Goal: Information Seeking & Learning: Learn about a topic

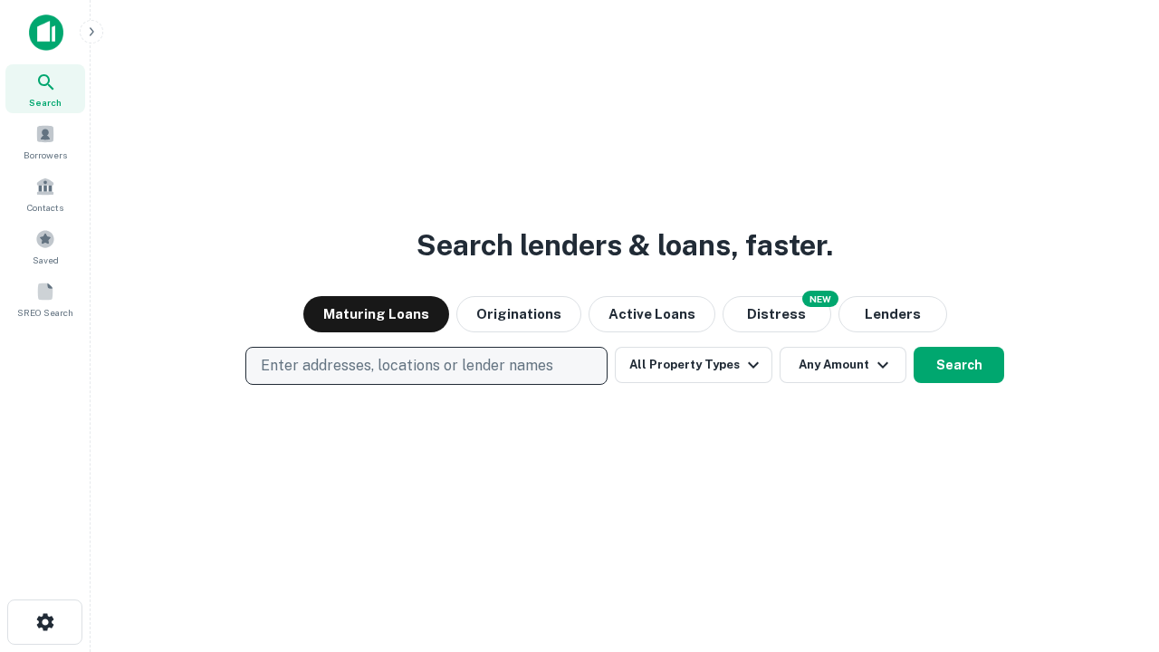
click at [426, 366] on p "Enter addresses, locations or lender names" at bounding box center [407, 366] width 292 height 22
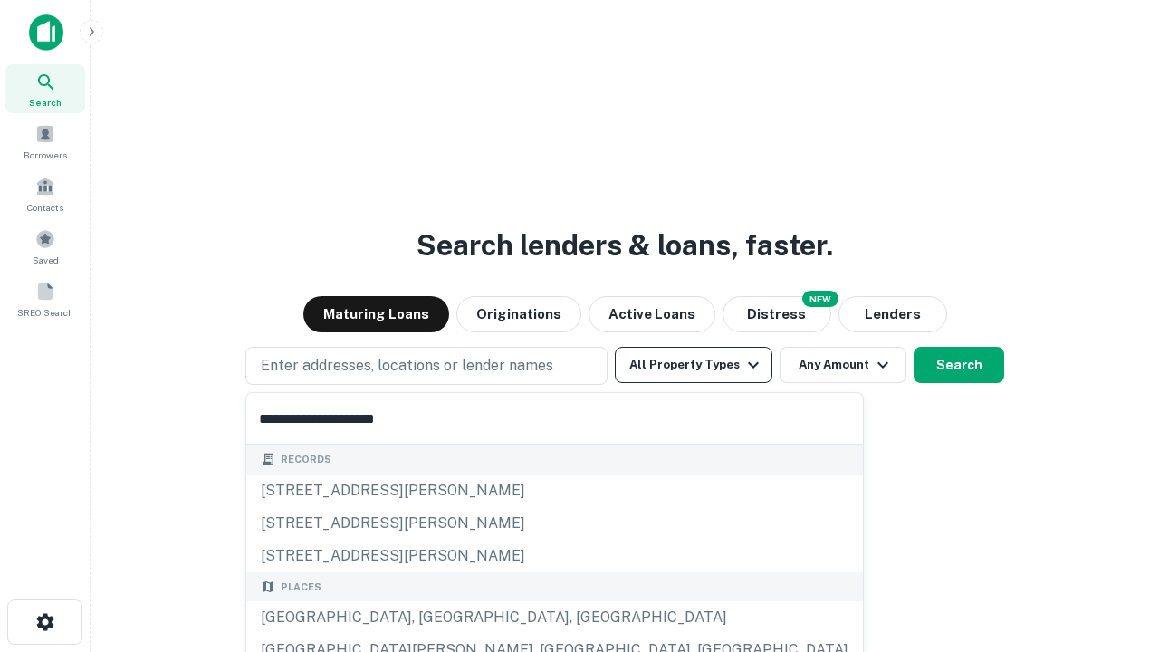
click at [694, 365] on button "All Property Types" at bounding box center [694, 365] width 158 height 36
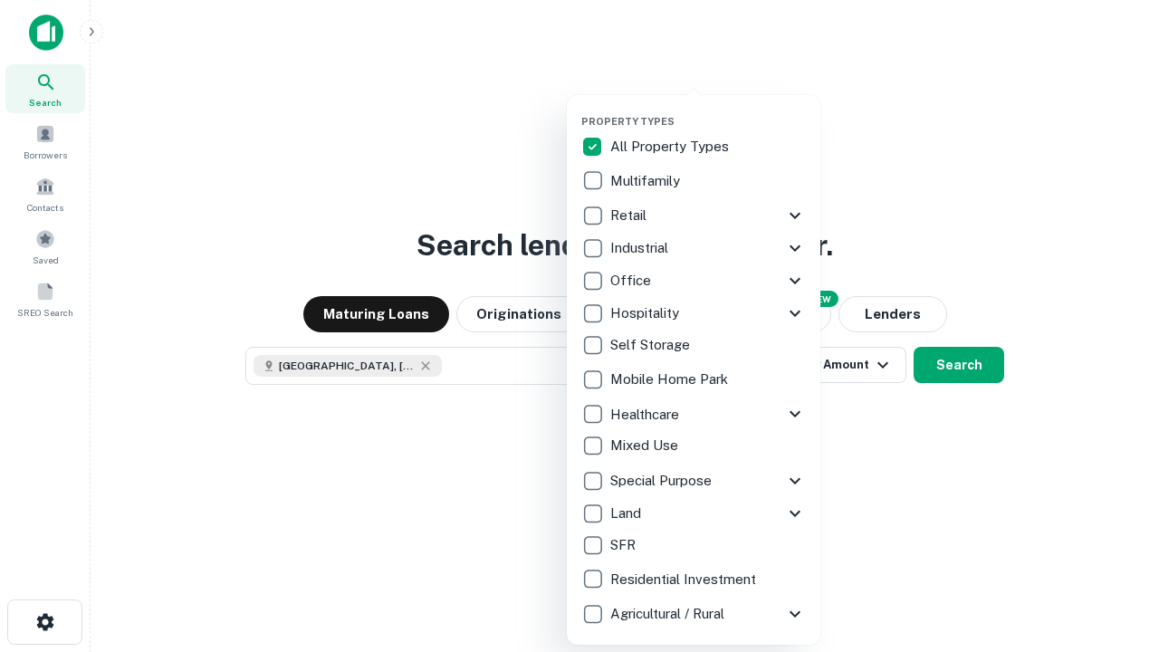
click at [708, 110] on button "button" at bounding box center [708, 110] width 254 height 1
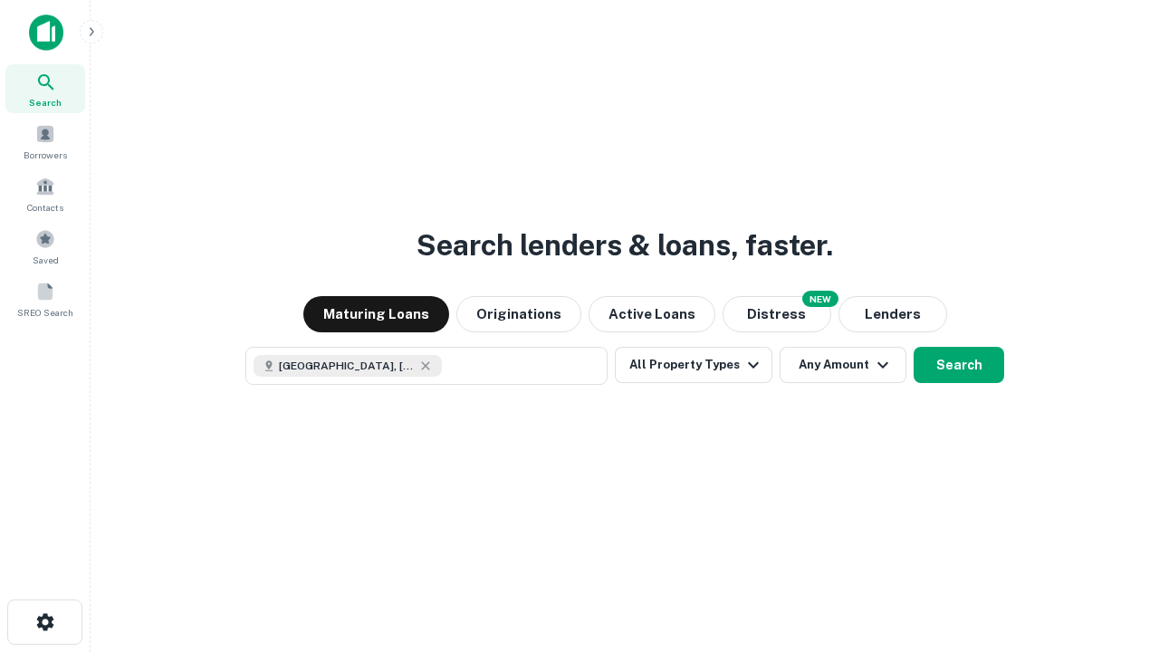
scroll to position [29, 0]
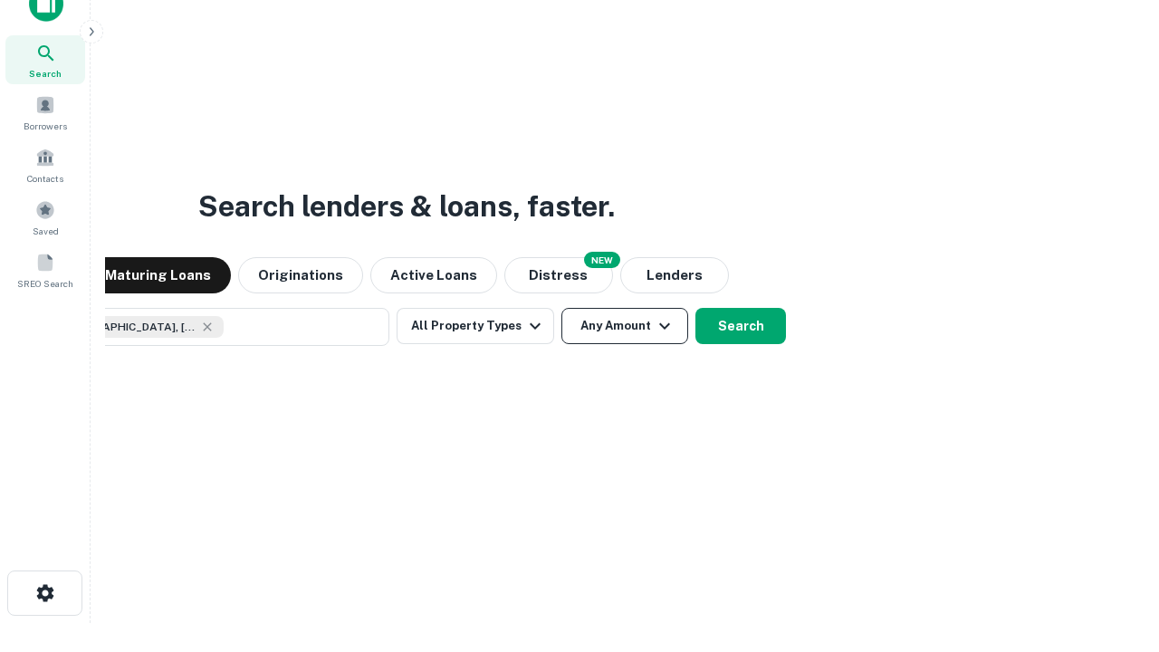
click at [561, 308] on button "Any Amount" at bounding box center [624, 326] width 127 height 36
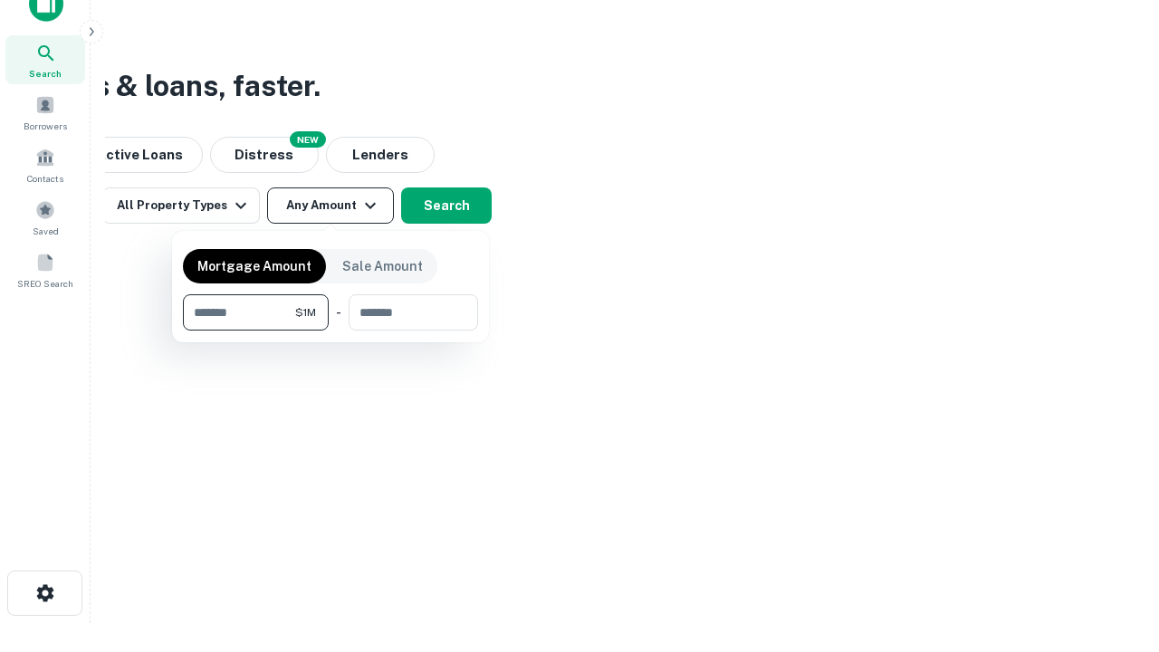
type input "*******"
click at [331, 331] on button "button" at bounding box center [330, 331] width 295 height 1
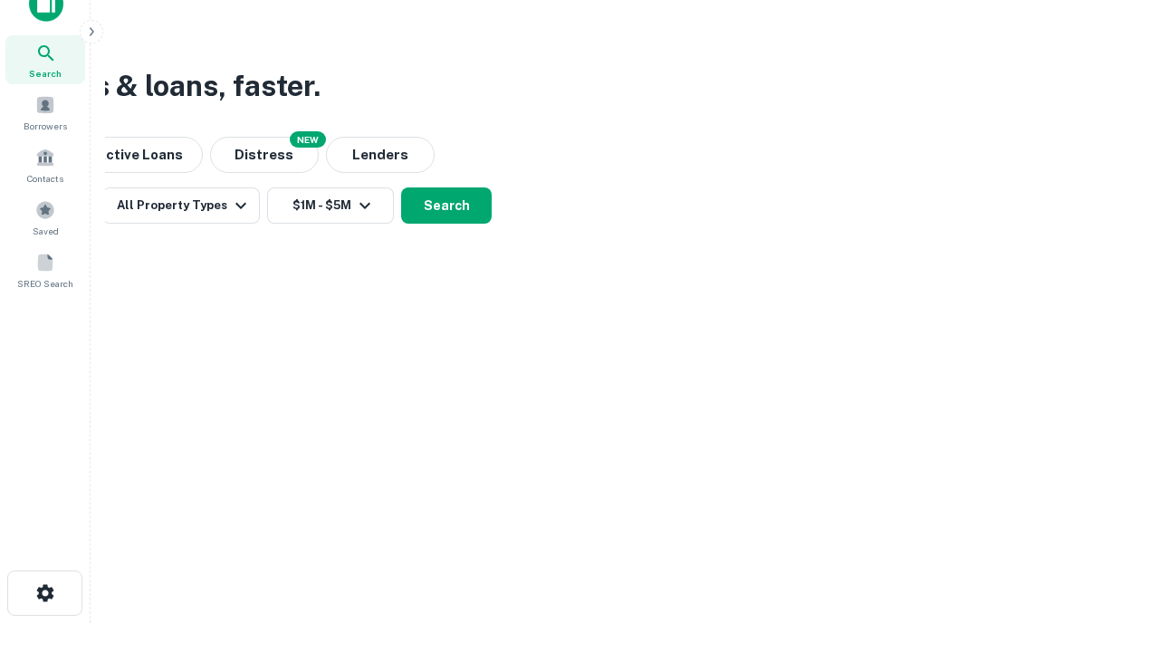
scroll to position [29, 0]
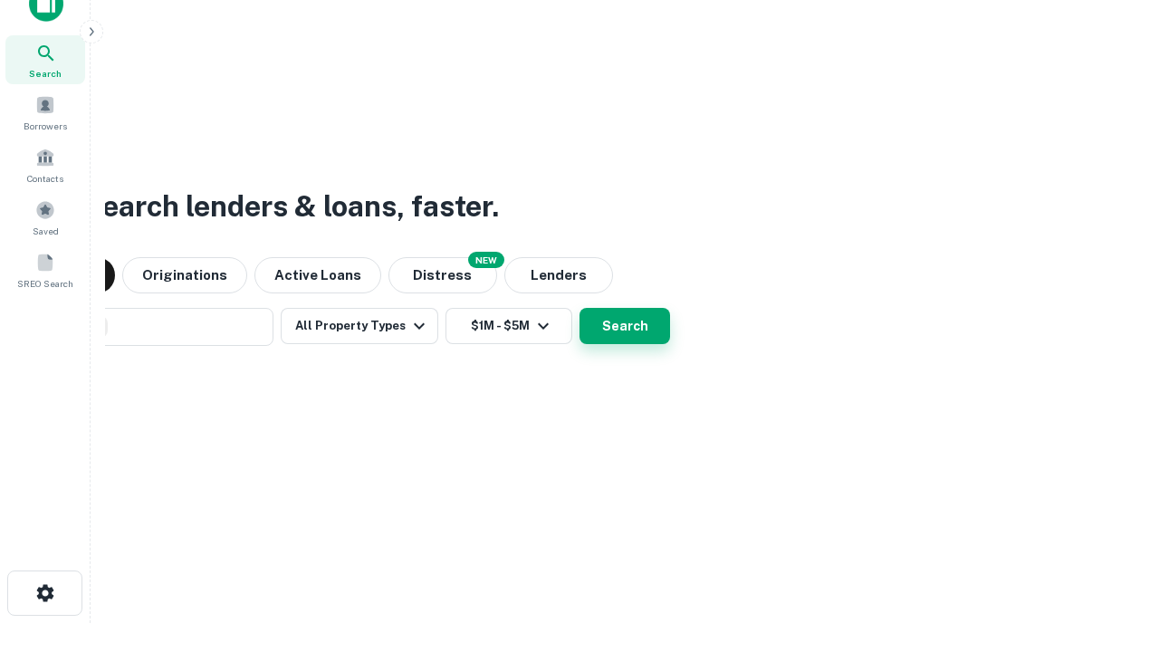
click at [580, 308] on button "Search" at bounding box center [625, 326] width 91 height 36
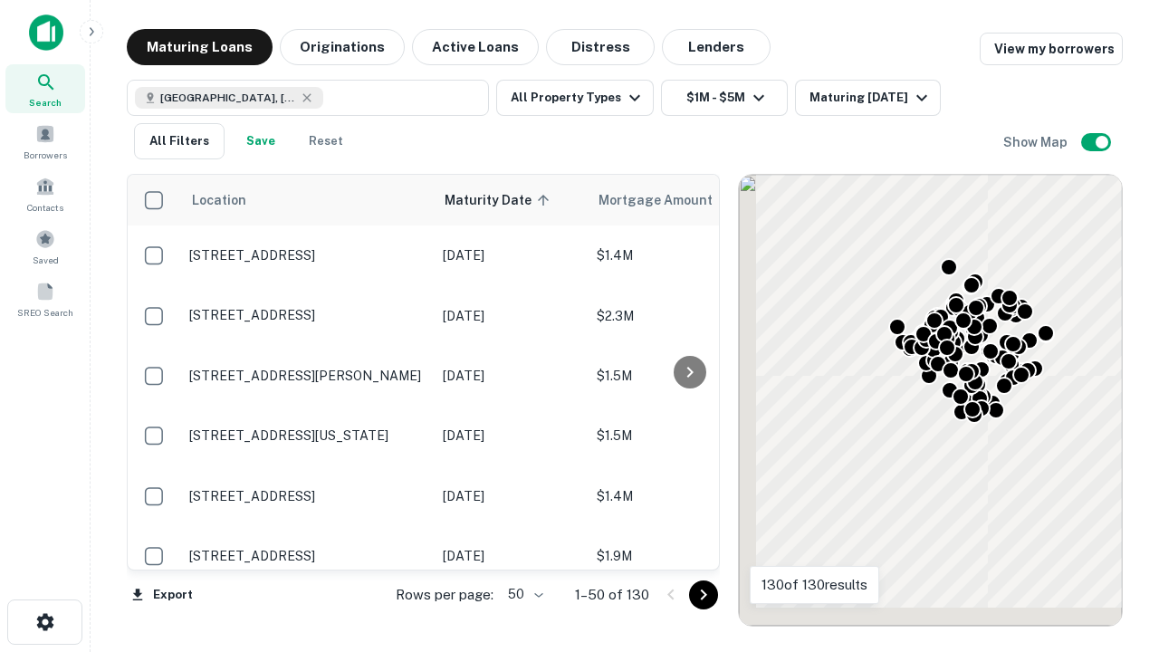
click at [522, 594] on body "Search Borrowers Contacts Saved SREO Search Maturing Loans Originations Active …" at bounding box center [579, 326] width 1159 height 652
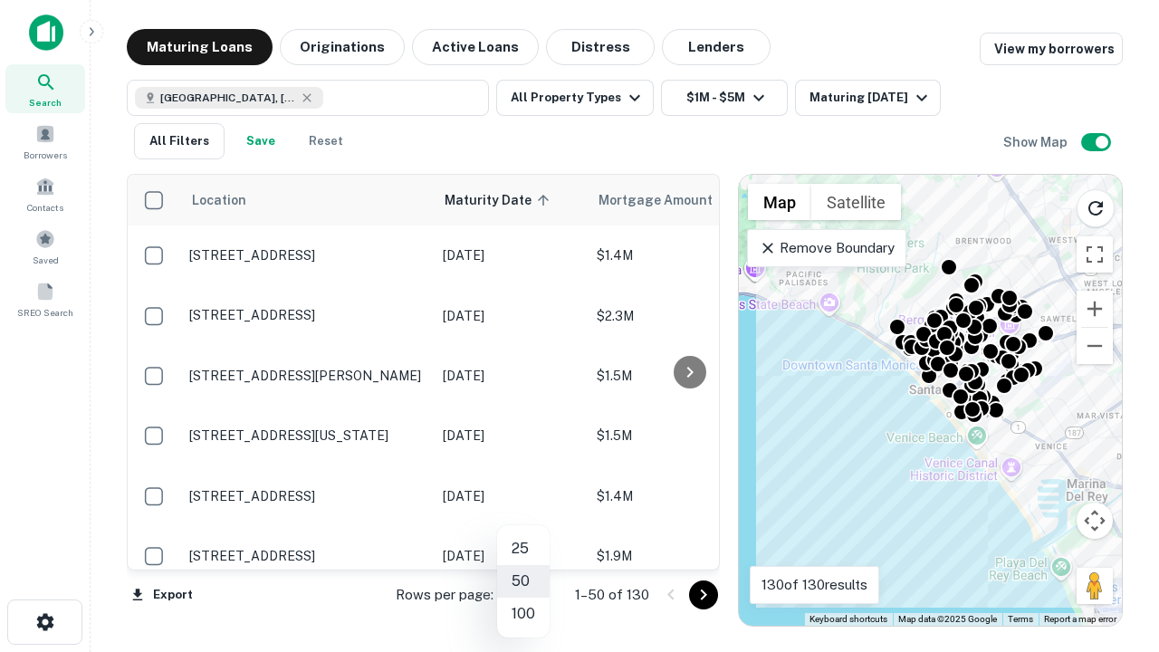
click at [523, 549] on li "25" at bounding box center [523, 548] width 53 height 33
type input "**"
